Goal: Entertainment & Leisure: Consume media (video, audio)

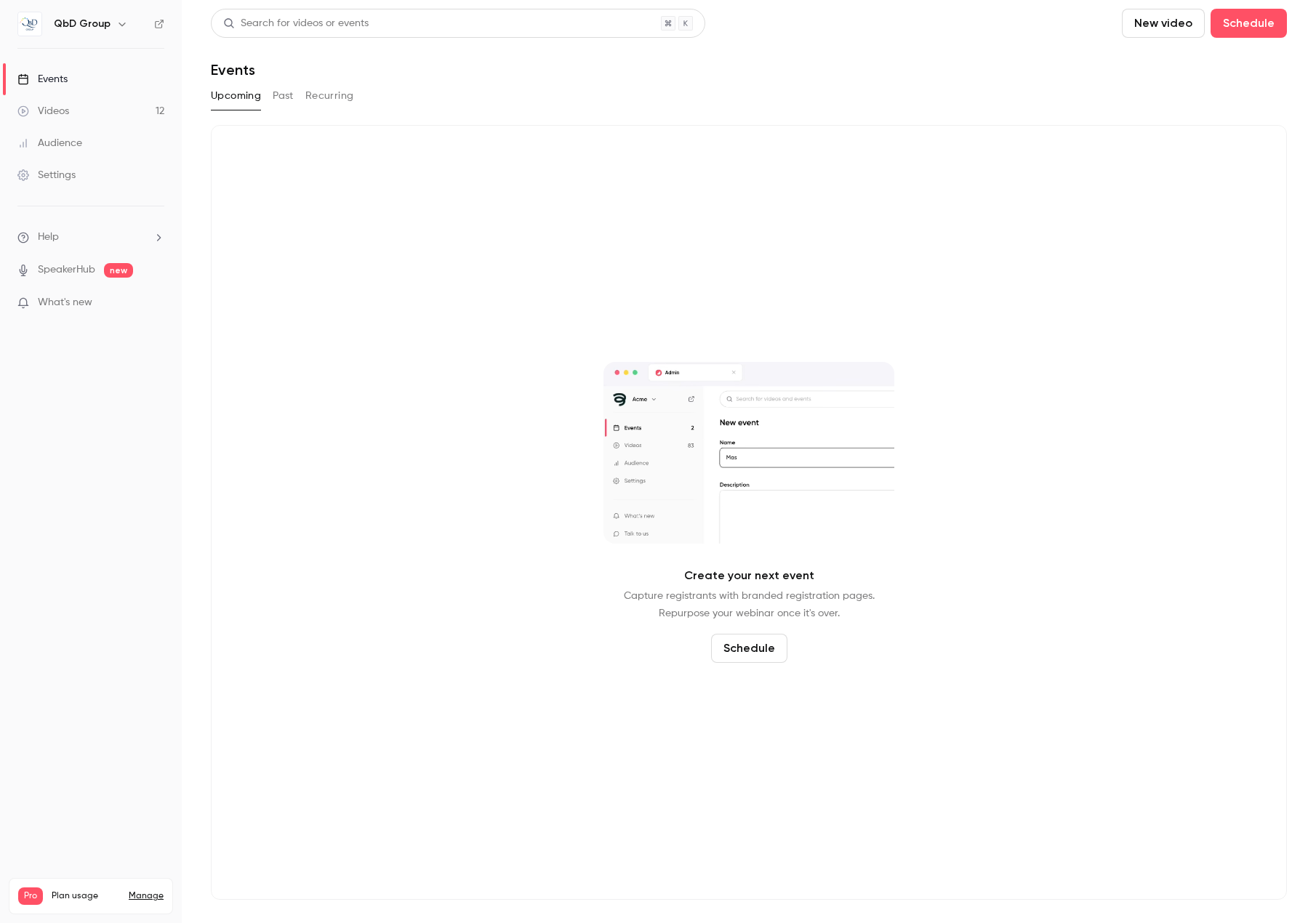
drag, startPoint x: 76, startPoint y: 413, endPoint x: 91, endPoint y: 411, distance: 15.1
click at [77, 413] on nav "QbD Group Events Videos 12 Audience Settings Help SpeakerHub new What's new Pro…" at bounding box center [91, 462] width 182 height 923
click at [108, 124] on link "Videos 12" at bounding box center [91, 111] width 182 height 32
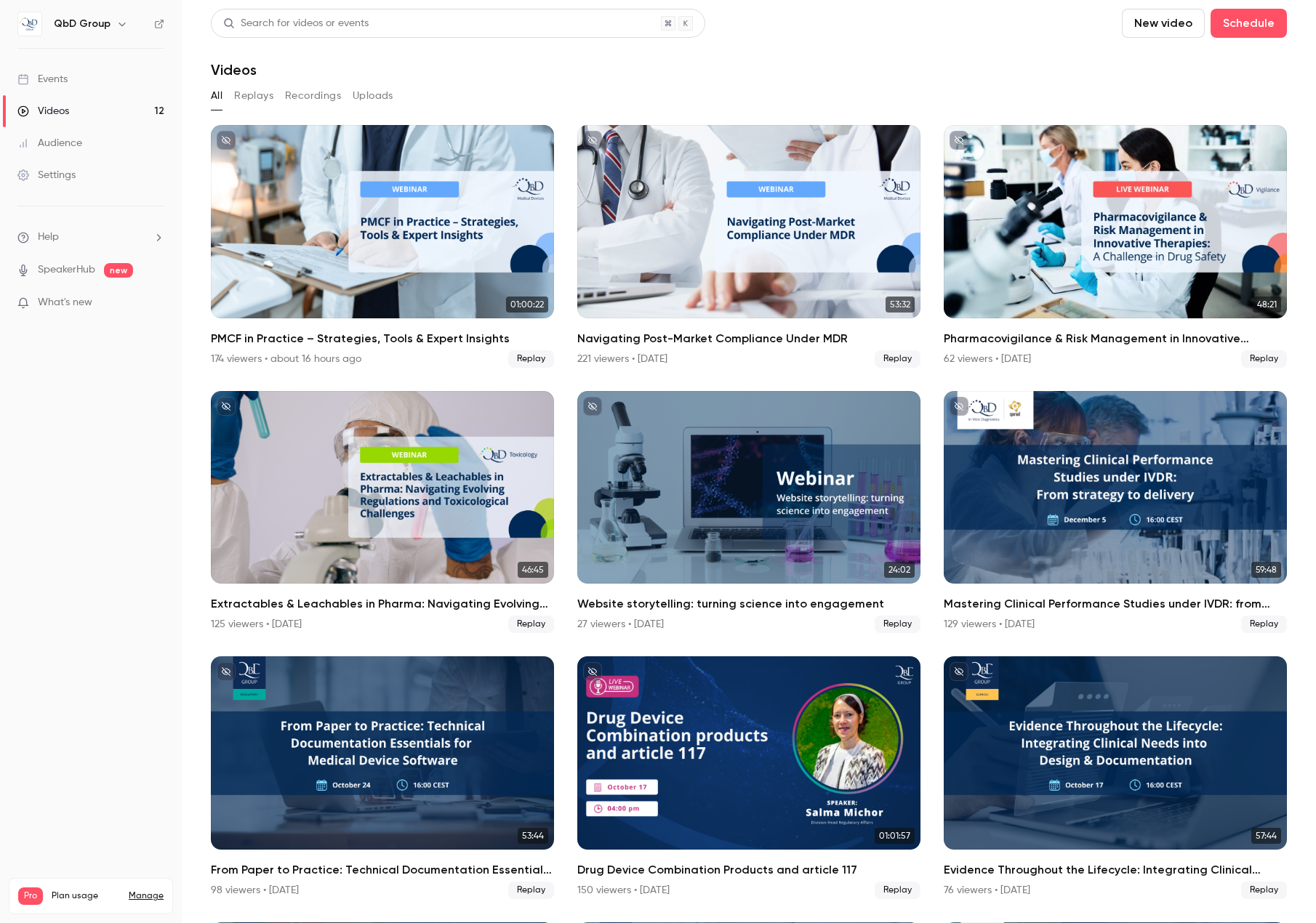
drag, startPoint x: 135, startPoint y: 657, endPoint x: 251, endPoint y: 475, distance: 215.8
click at [135, 657] on nav "QbD Group Events Videos 12 Audience Settings Help SpeakerHub new What's new Pro…" at bounding box center [91, 462] width 182 height 923
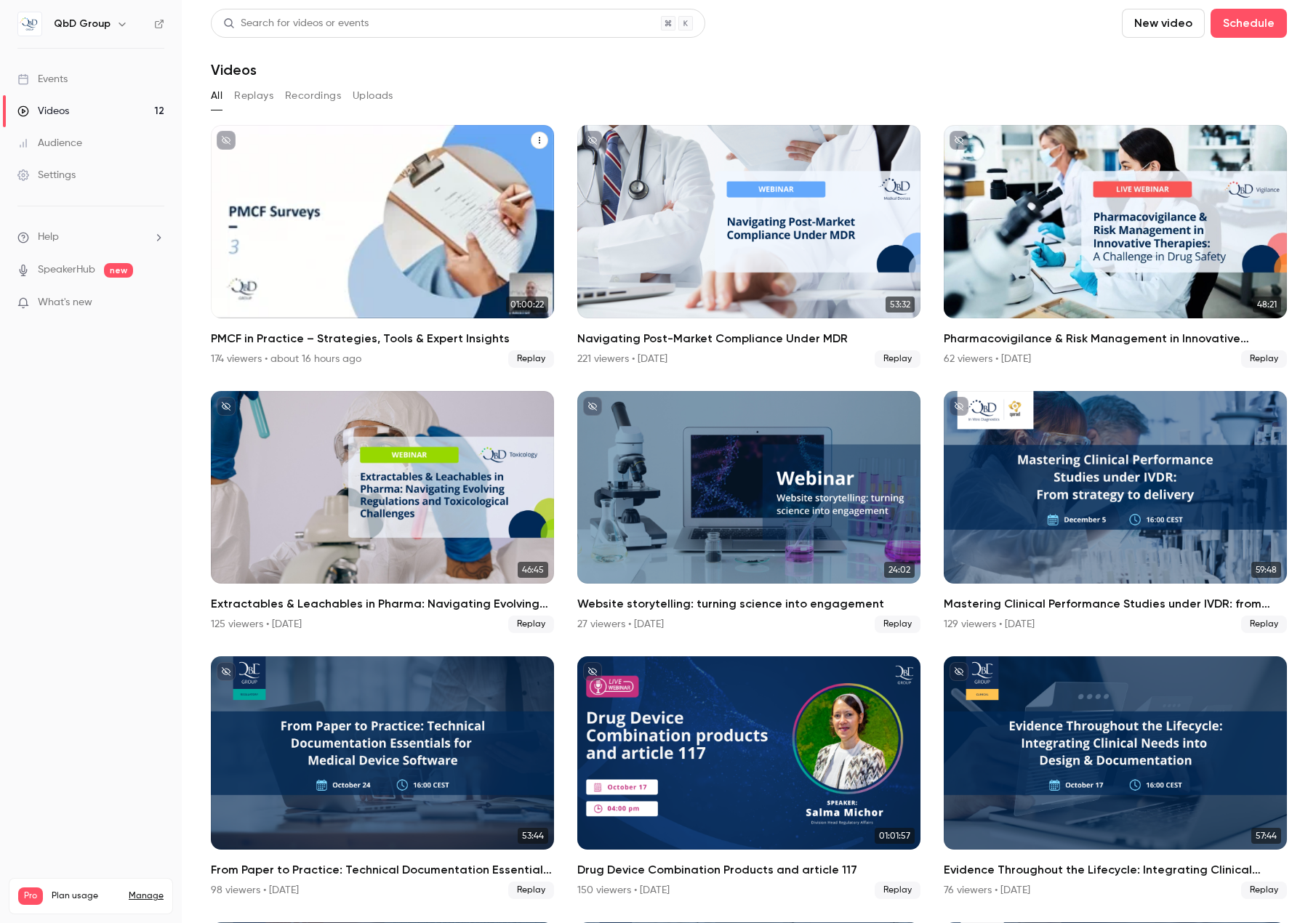
click at [375, 207] on div "PMCF in Practice – Strategies, Tools & Expert Insights" at bounding box center [383, 221] width 343 height 194
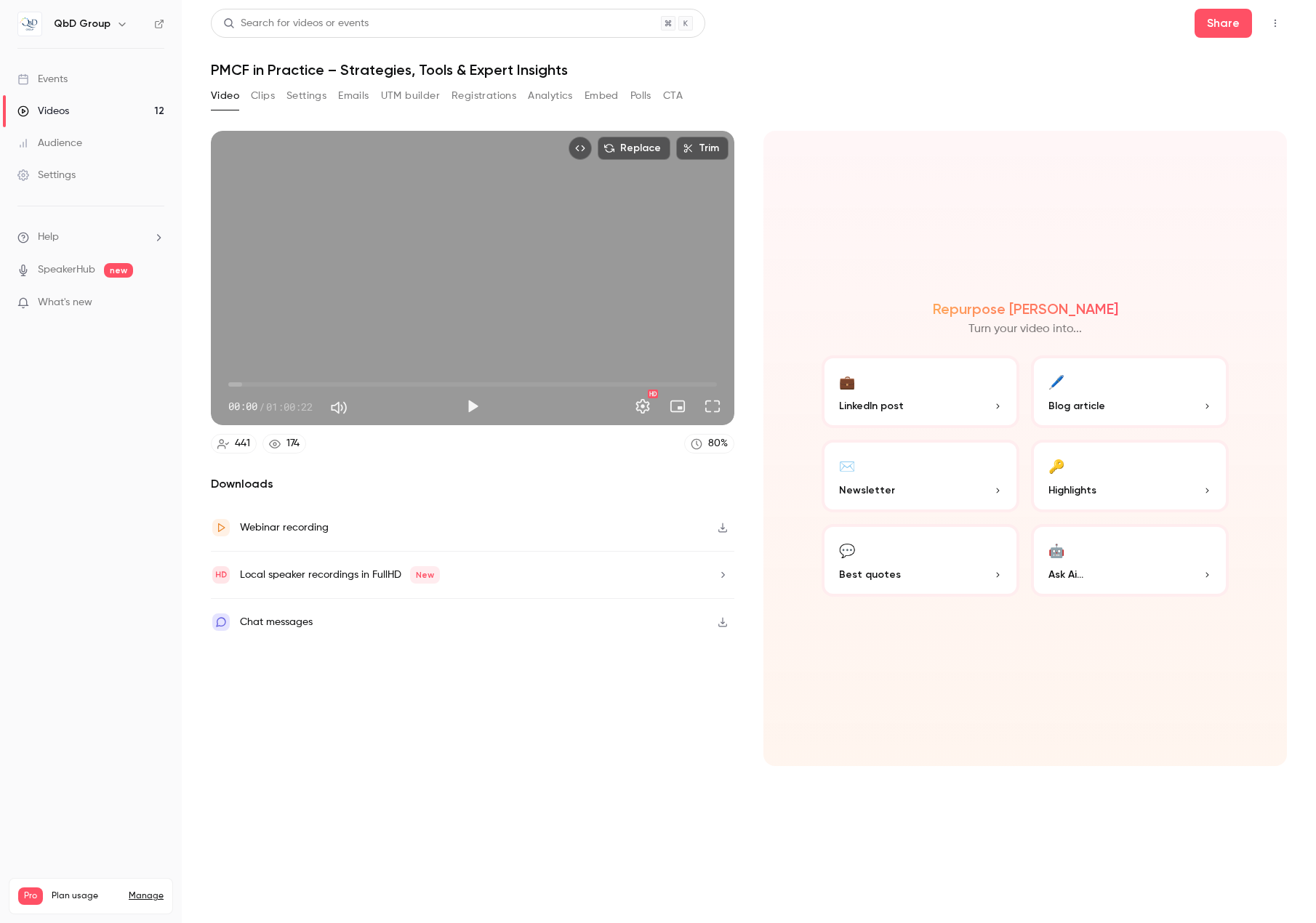
click at [359, 94] on button "Emails" at bounding box center [352, 95] width 30 height 23
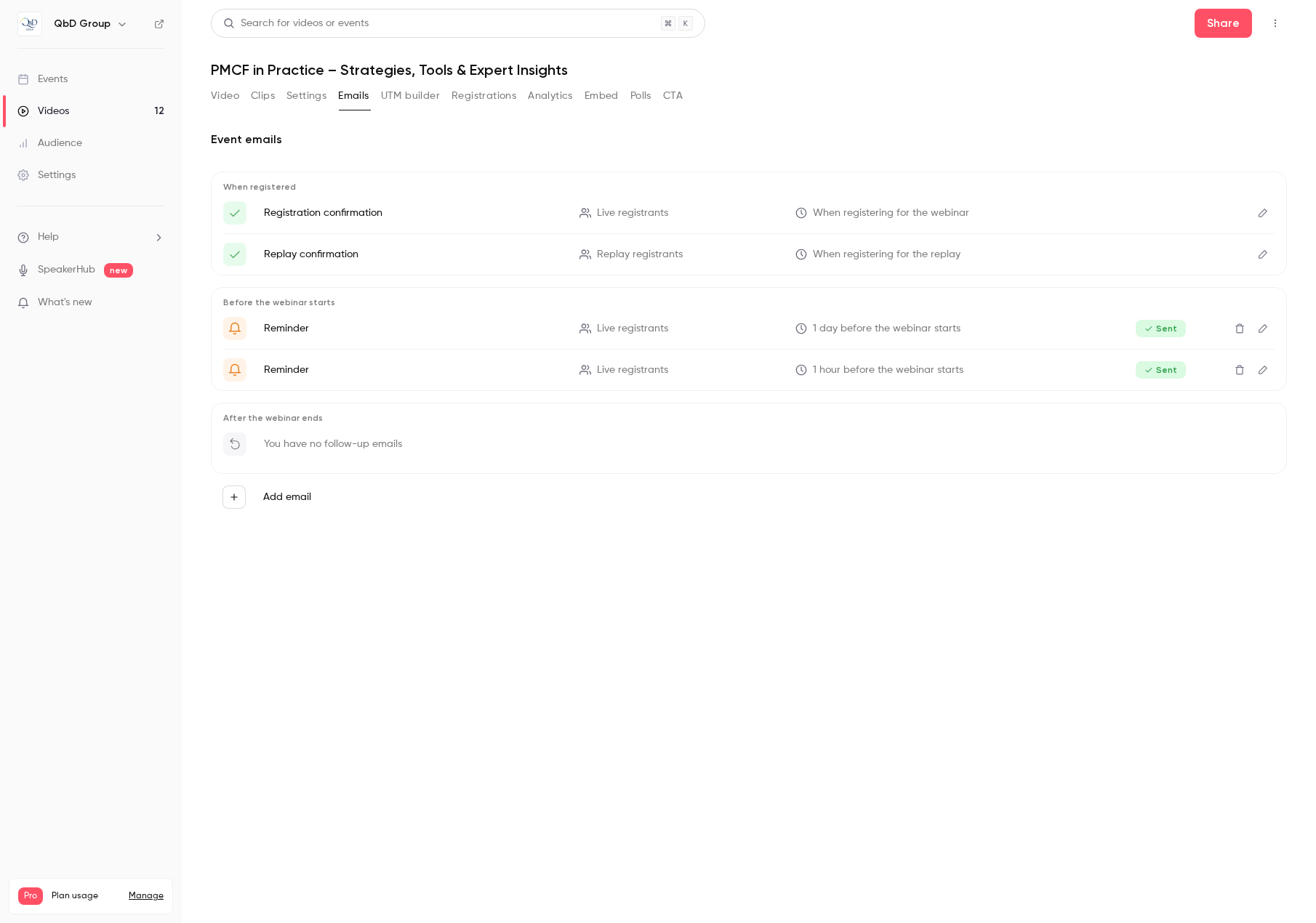
click at [1136, 459] on div "You have no follow-up emails" at bounding box center [749, 448] width 1052 height 32
click at [246, 443] on div at bounding box center [234, 443] width 23 height 23
click at [380, 450] on p "You have no follow-up emails" at bounding box center [333, 444] width 139 height 15
click at [396, 454] on div "You have no follow-up emails" at bounding box center [749, 448] width 1052 height 32
drag, startPoint x: 506, startPoint y: 633, endPoint x: 491, endPoint y: 631, distance: 15.1
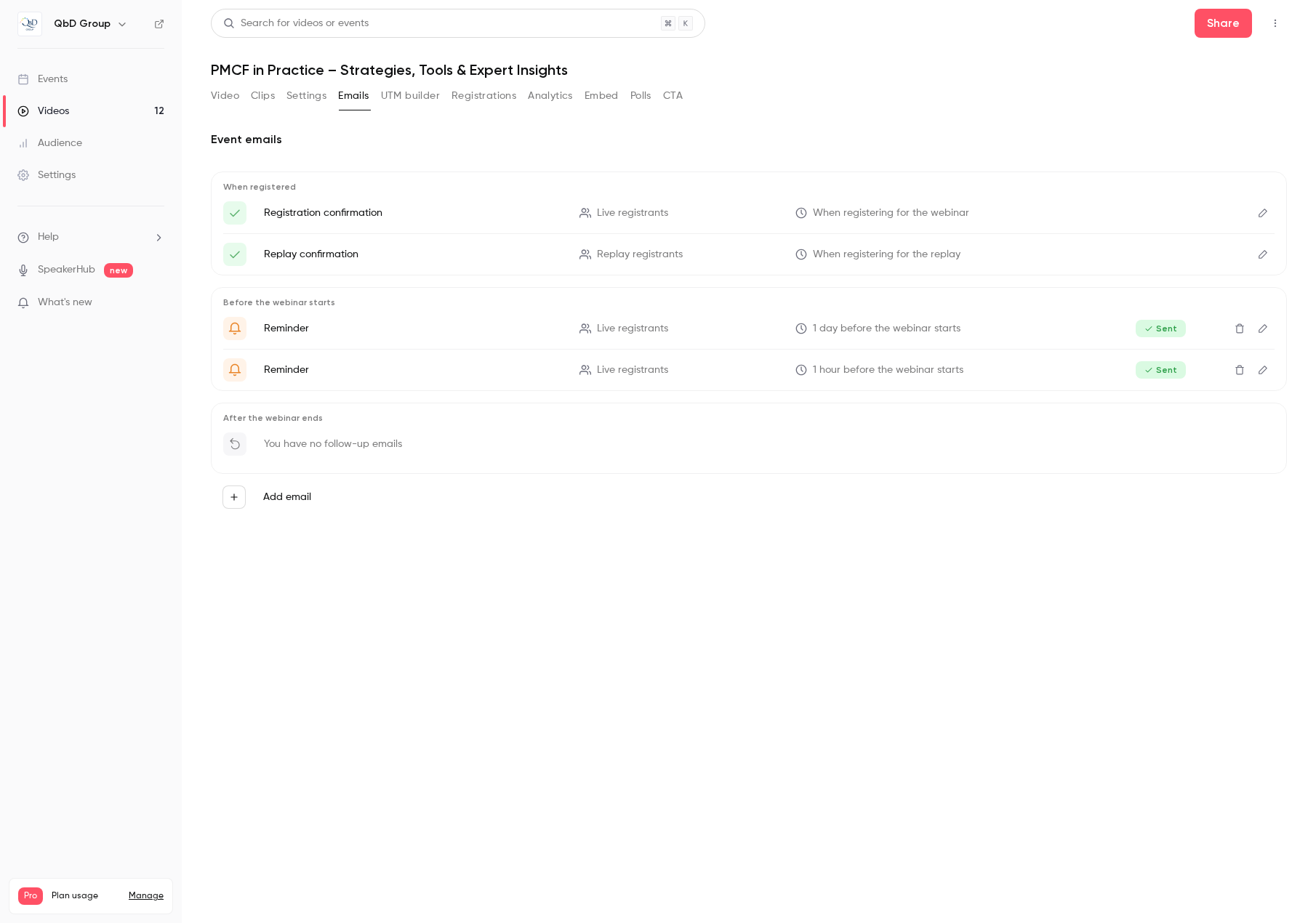
click at [507, 634] on section "Video Clips Settings Emails UTM builder Registrations Analytics Embed Polls CTA…" at bounding box center [749, 499] width 1076 height 830
click at [499, 590] on section "Video Clips Settings Emails UTM builder Registrations Analytics Embed Polls CTA…" at bounding box center [749, 499] width 1076 height 830
click at [345, 613] on section "Video Clips Settings Emails UTM builder Registrations Analytics Embed Polls CTA…" at bounding box center [749, 499] width 1076 height 830
click at [272, 619] on section "Video Clips Settings Emails UTM builder Registrations Analytics Embed Polls CTA…" at bounding box center [749, 499] width 1076 height 830
click at [227, 96] on button "Video" at bounding box center [225, 95] width 28 height 23
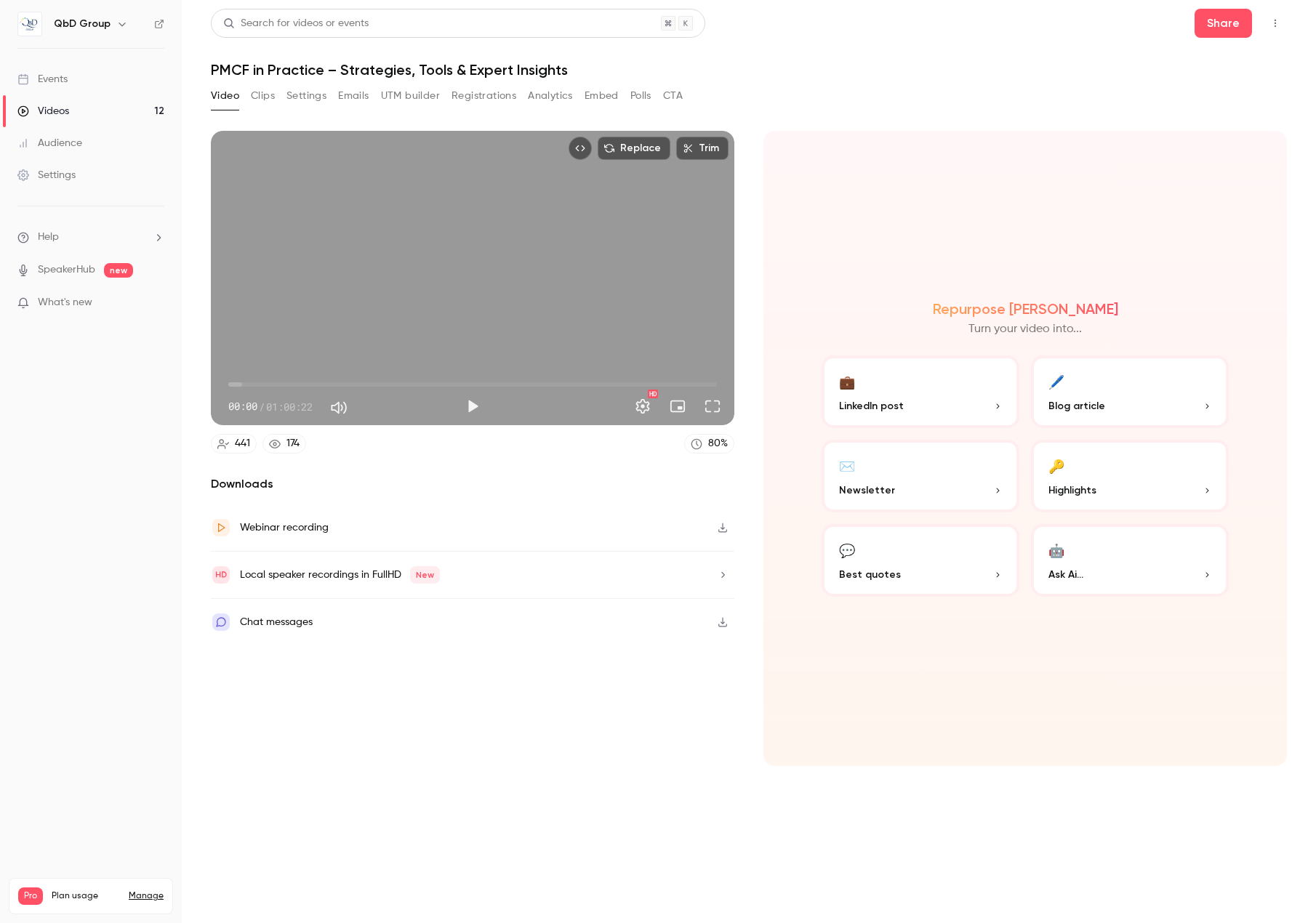
drag, startPoint x: 385, startPoint y: 655, endPoint x: 398, endPoint y: 672, distance: 21.4
click at [385, 656] on div "Downloads Webinar recording Local speaker recordings in FullHD New Chat messages" at bounding box center [473, 620] width 523 height 291
click at [432, 663] on div "Downloads Webinar recording Local speaker recordings in FullHD New Chat messages" at bounding box center [473, 620] width 523 height 291
